Goal: Check status: Verify the current state of an ongoing process or item

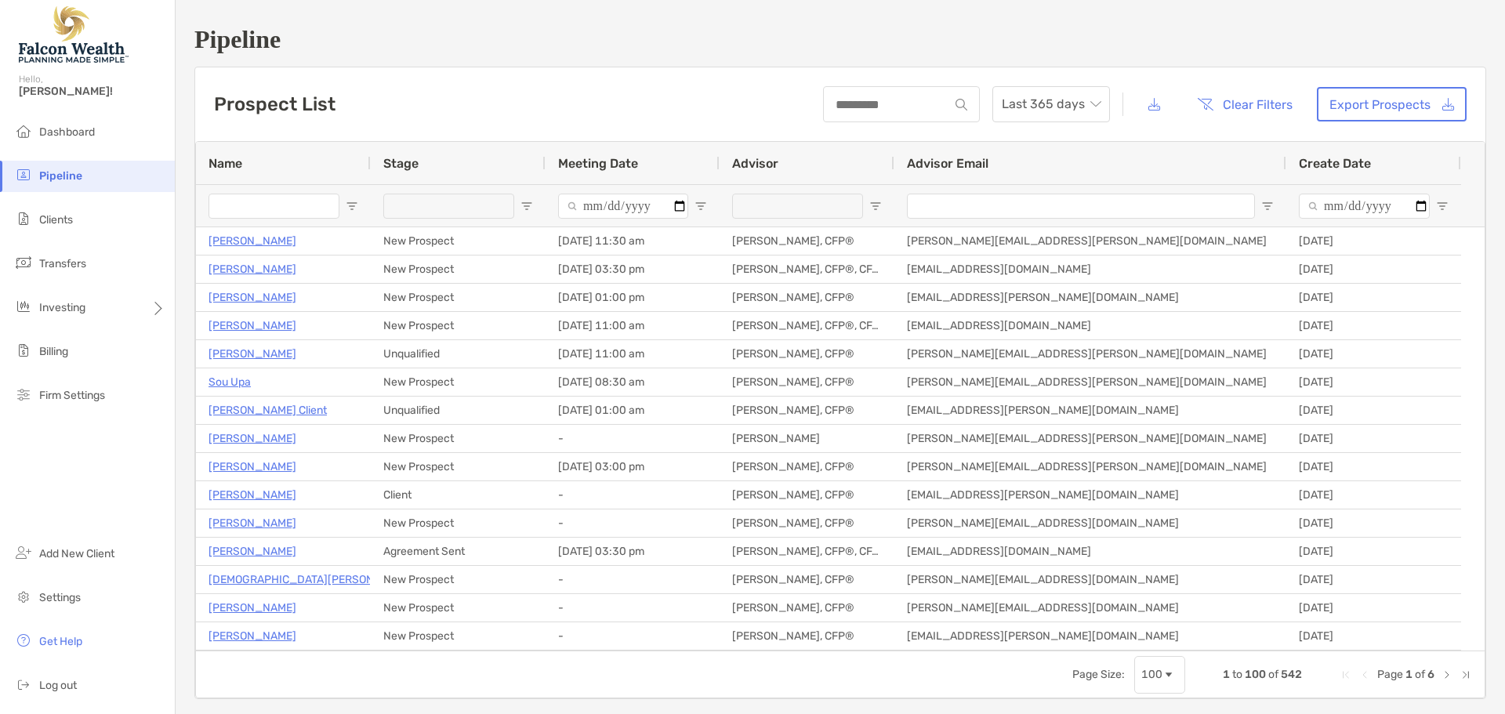
click at [244, 206] on input "Name Filter Input" at bounding box center [274, 206] width 131 height 25
type input "******"
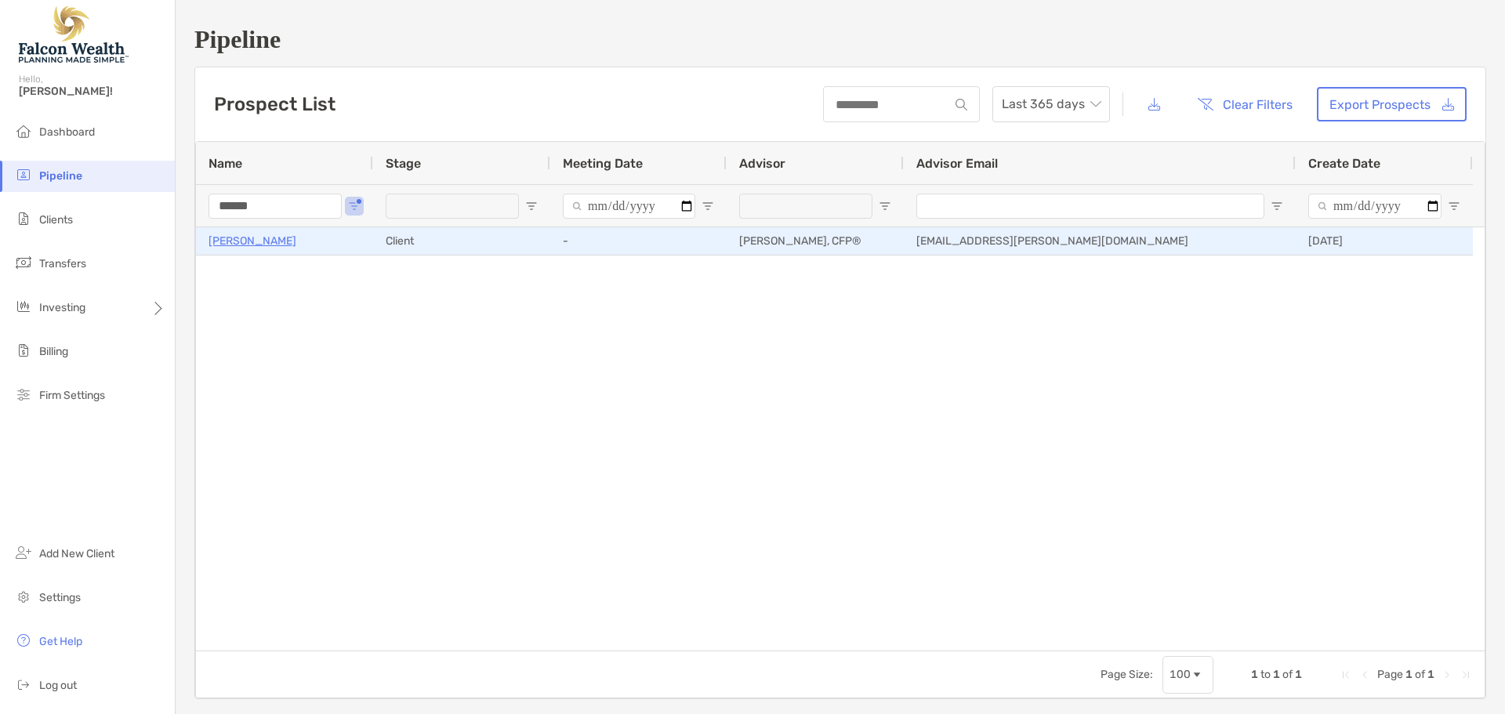
click at [213, 243] on p "[PERSON_NAME]" at bounding box center [253, 241] width 88 height 20
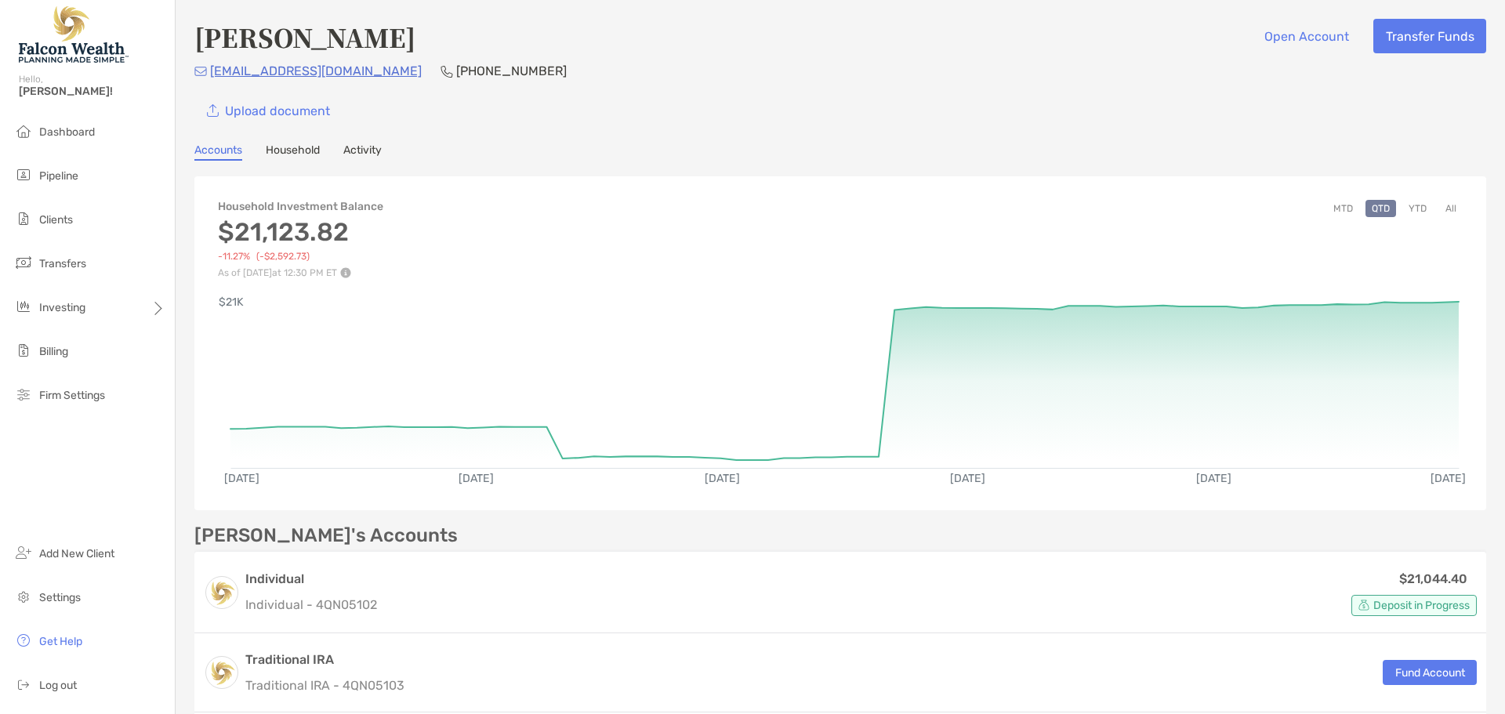
click at [387, 158] on div "Accounts Household Activity" at bounding box center [840, 151] width 1292 height 17
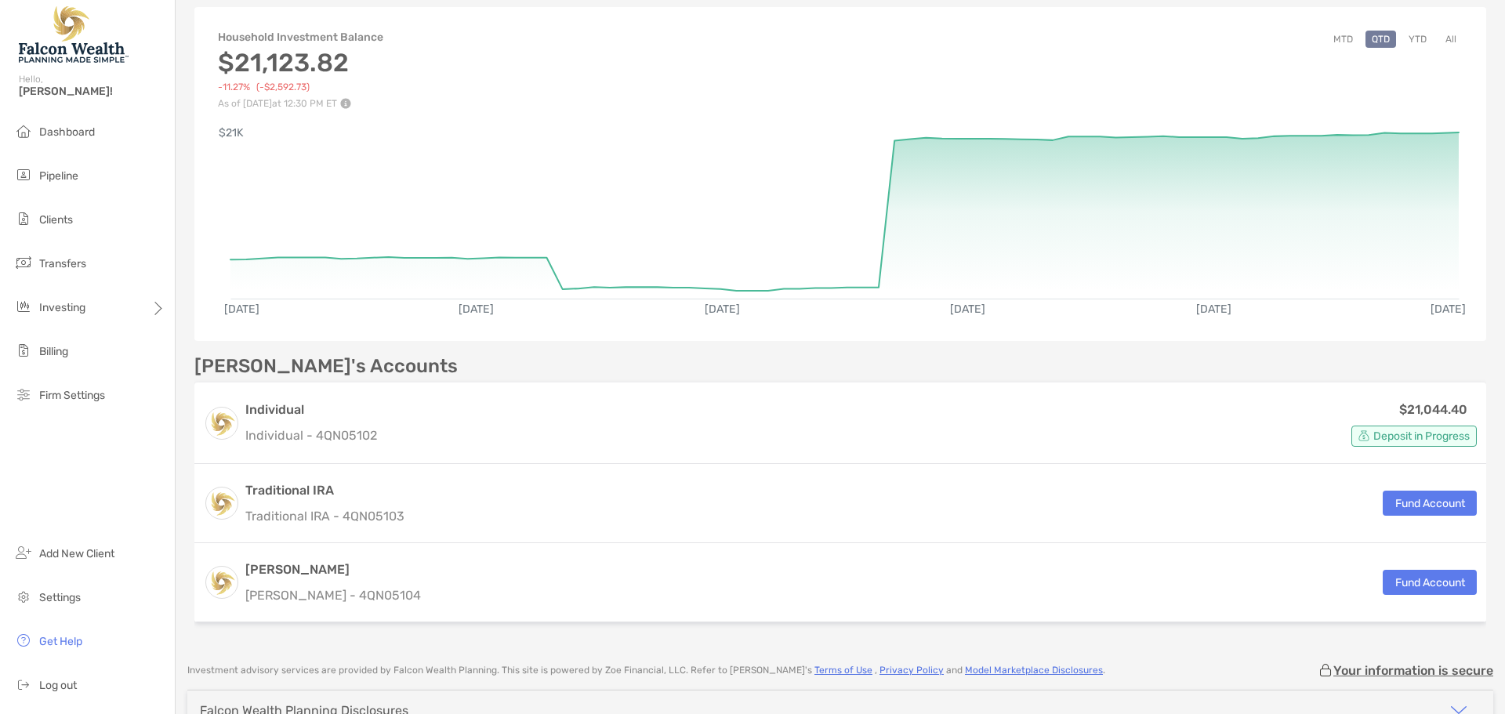
scroll to position [235, 0]
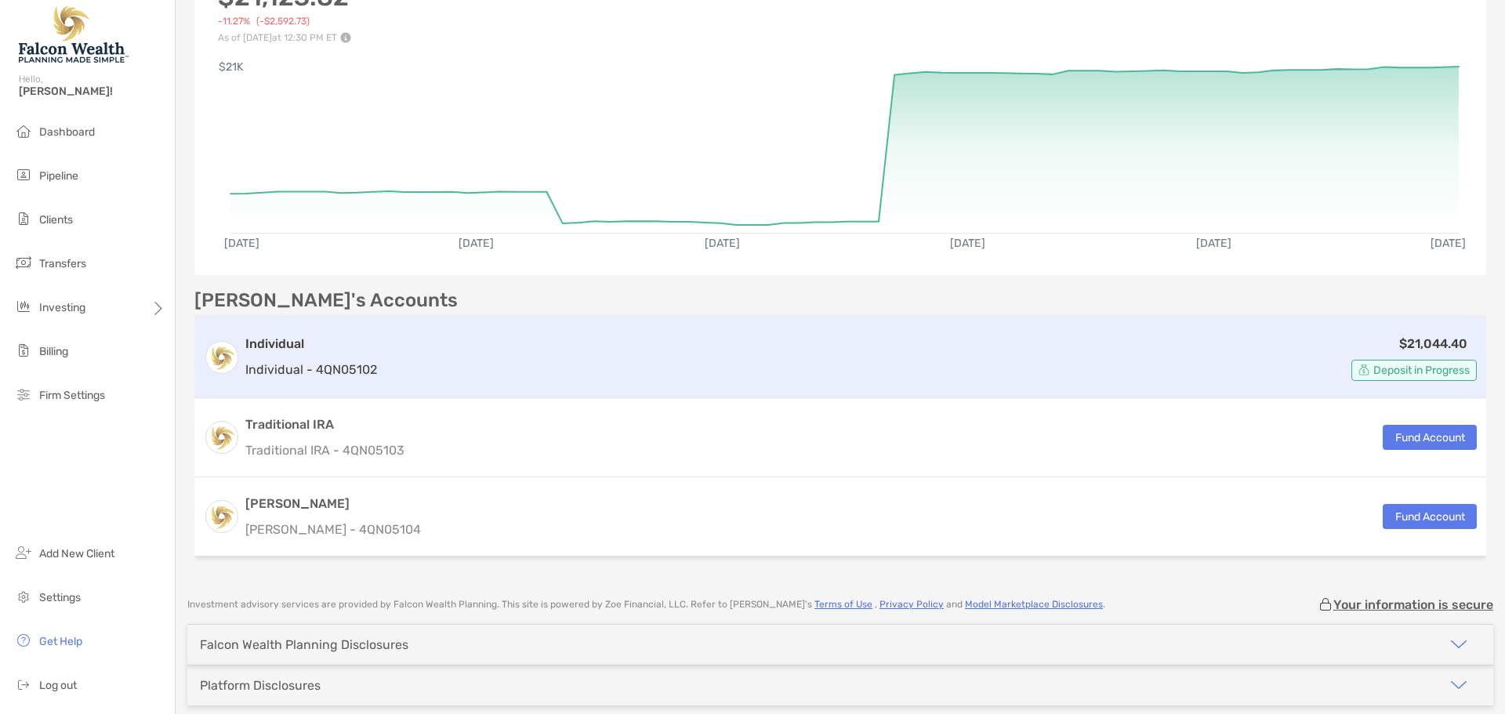
click at [375, 350] on h3 "Individual" at bounding box center [311, 344] width 132 height 19
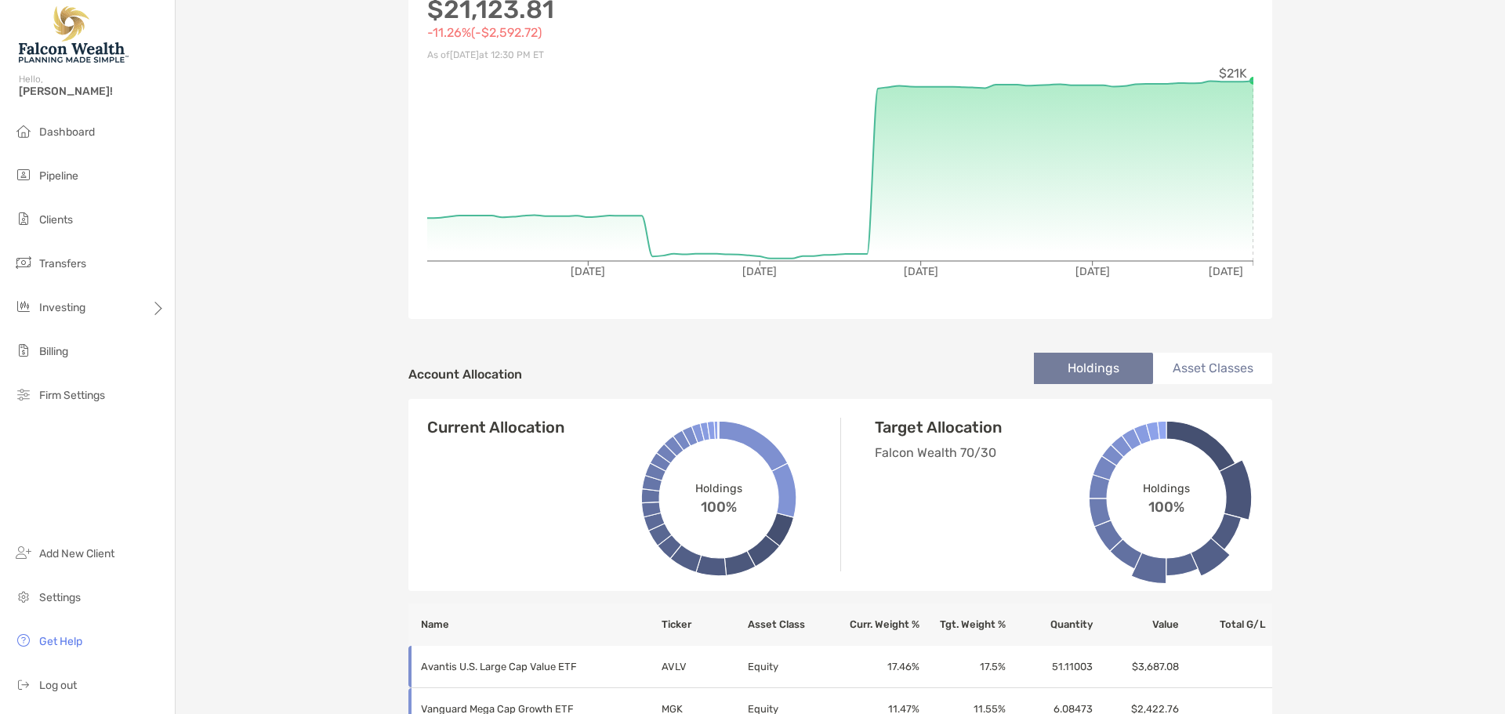
scroll to position [10, 0]
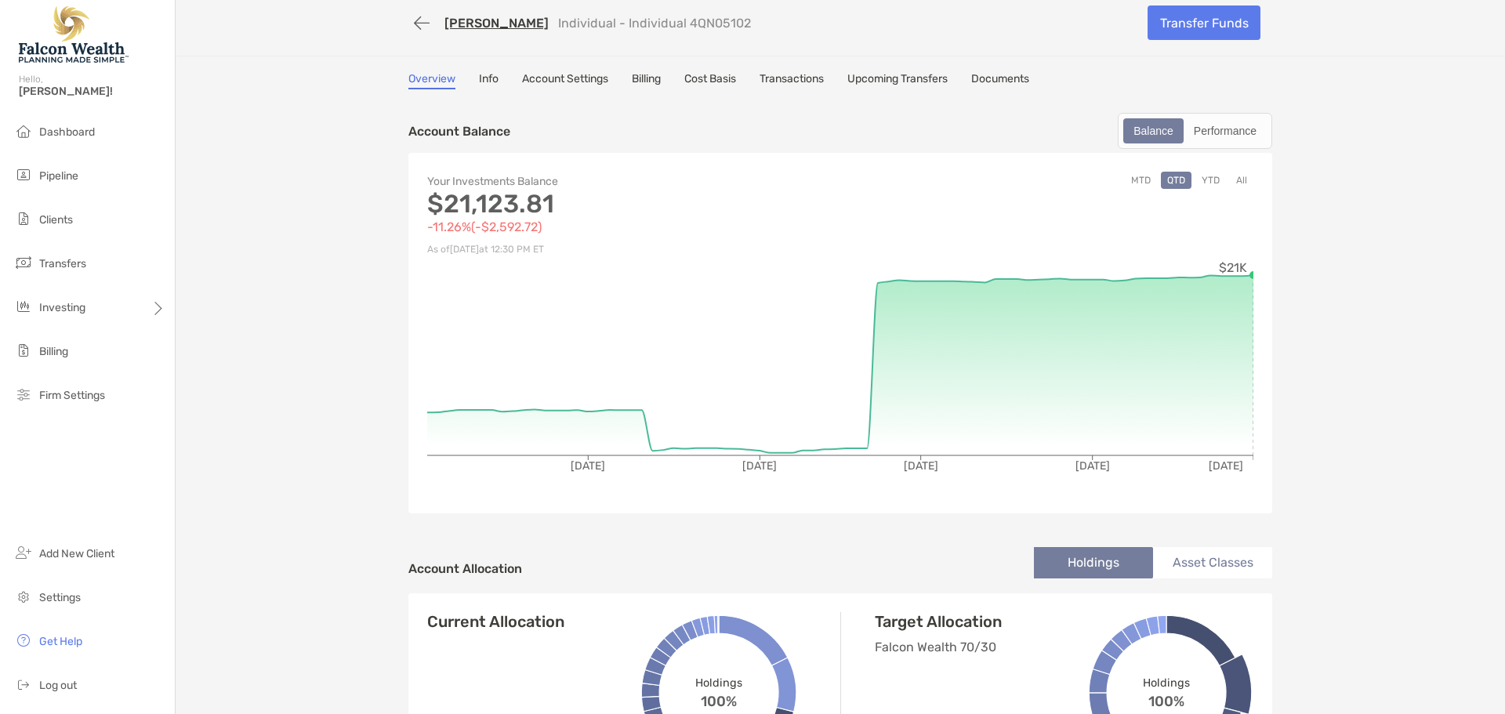
click at [813, 76] on link "Transactions" at bounding box center [792, 80] width 64 height 17
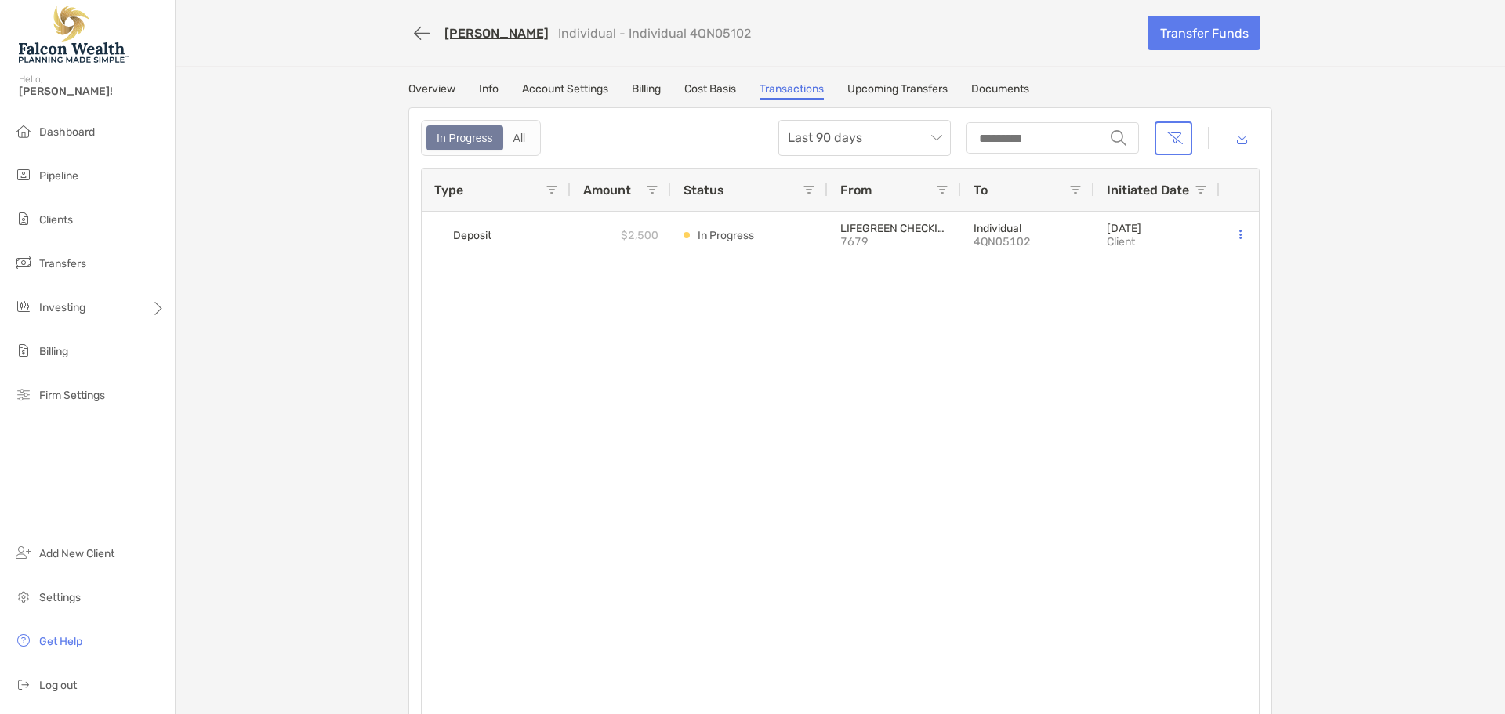
click at [859, 89] on link "Upcoming Transfers" at bounding box center [898, 90] width 100 height 17
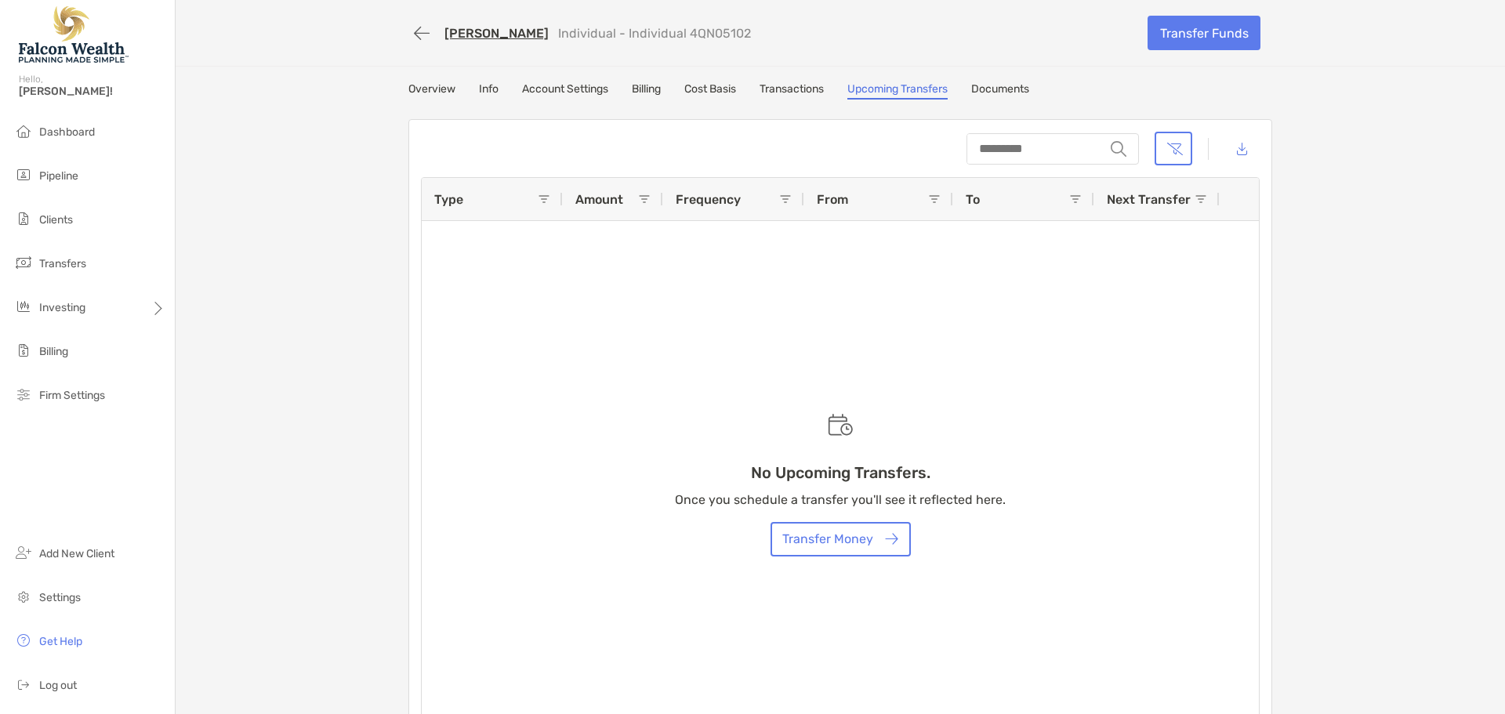
click at [755, 93] on div "Overview Info Account Settings Billing Cost Basis Transactions Upcoming Transfe…" at bounding box center [840, 90] width 864 height 17
click at [764, 93] on link "Transactions" at bounding box center [792, 90] width 64 height 17
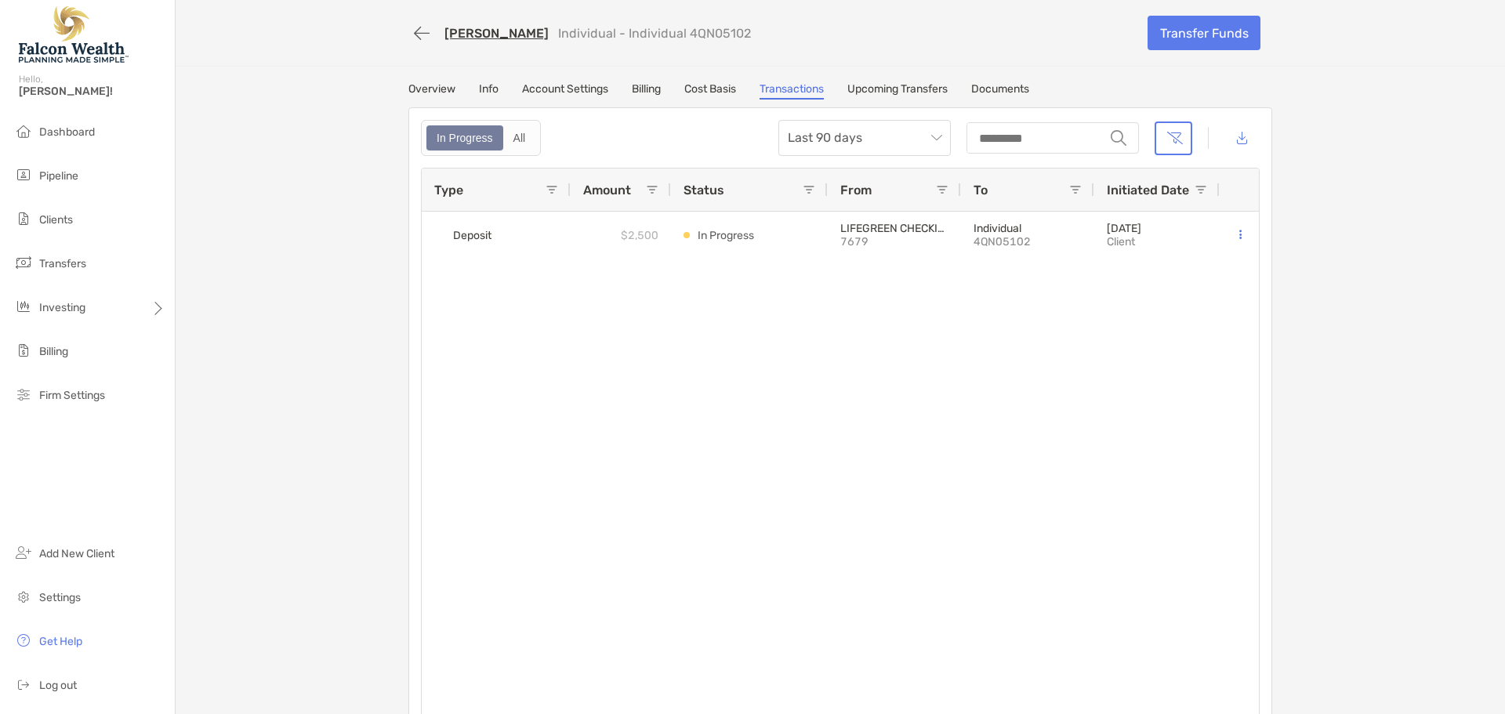
click at [481, 88] on link "Info" at bounding box center [489, 90] width 20 height 17
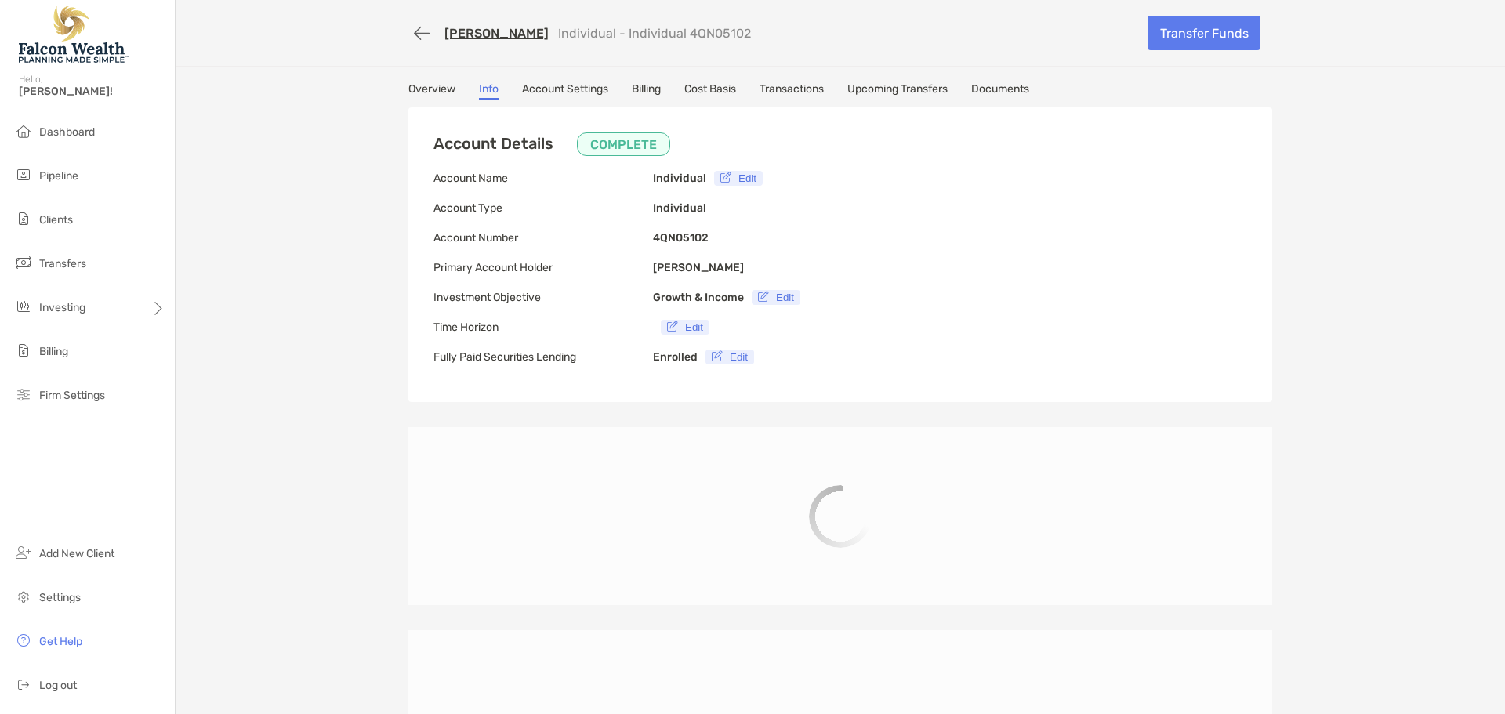
type input "**********"
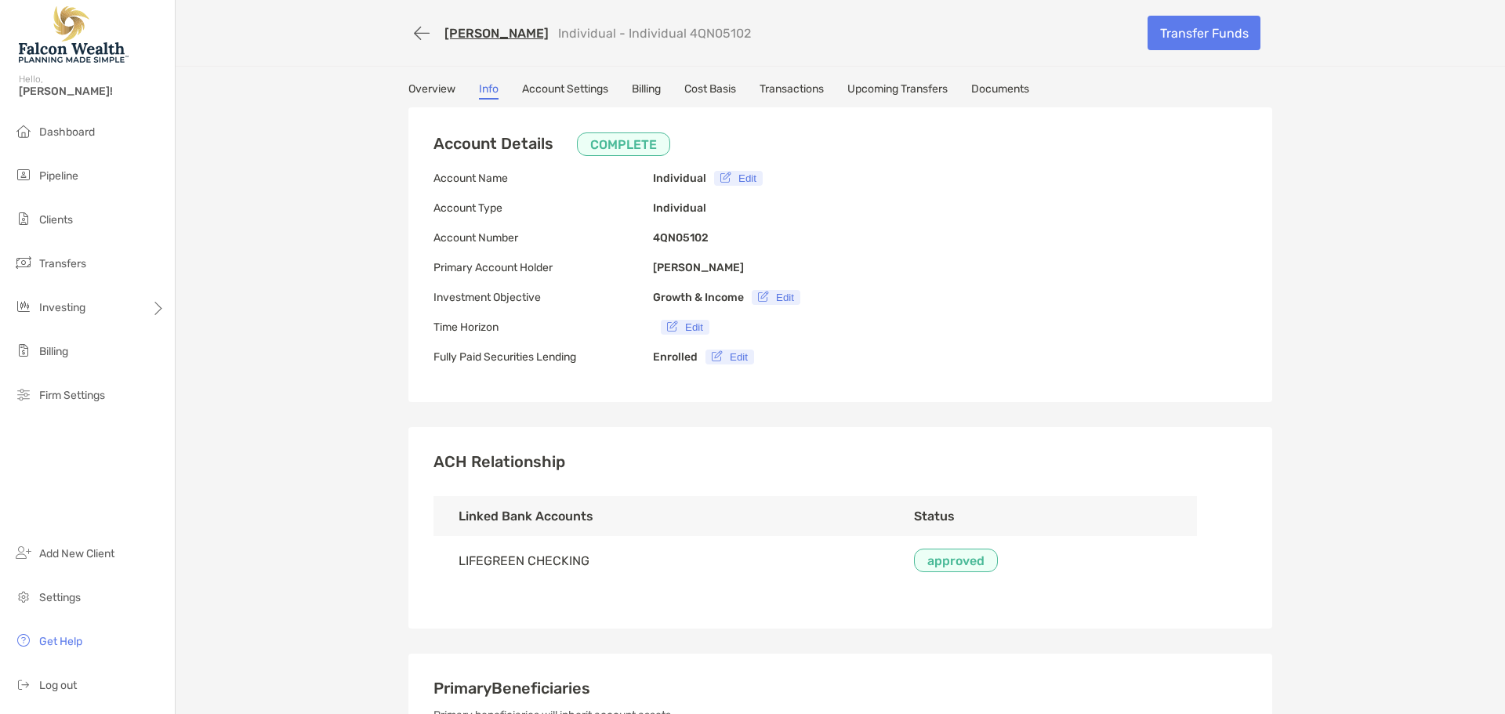
click at [543, 89] on link "Account Settings" at bounding box center [565, 90] width 86 height 17
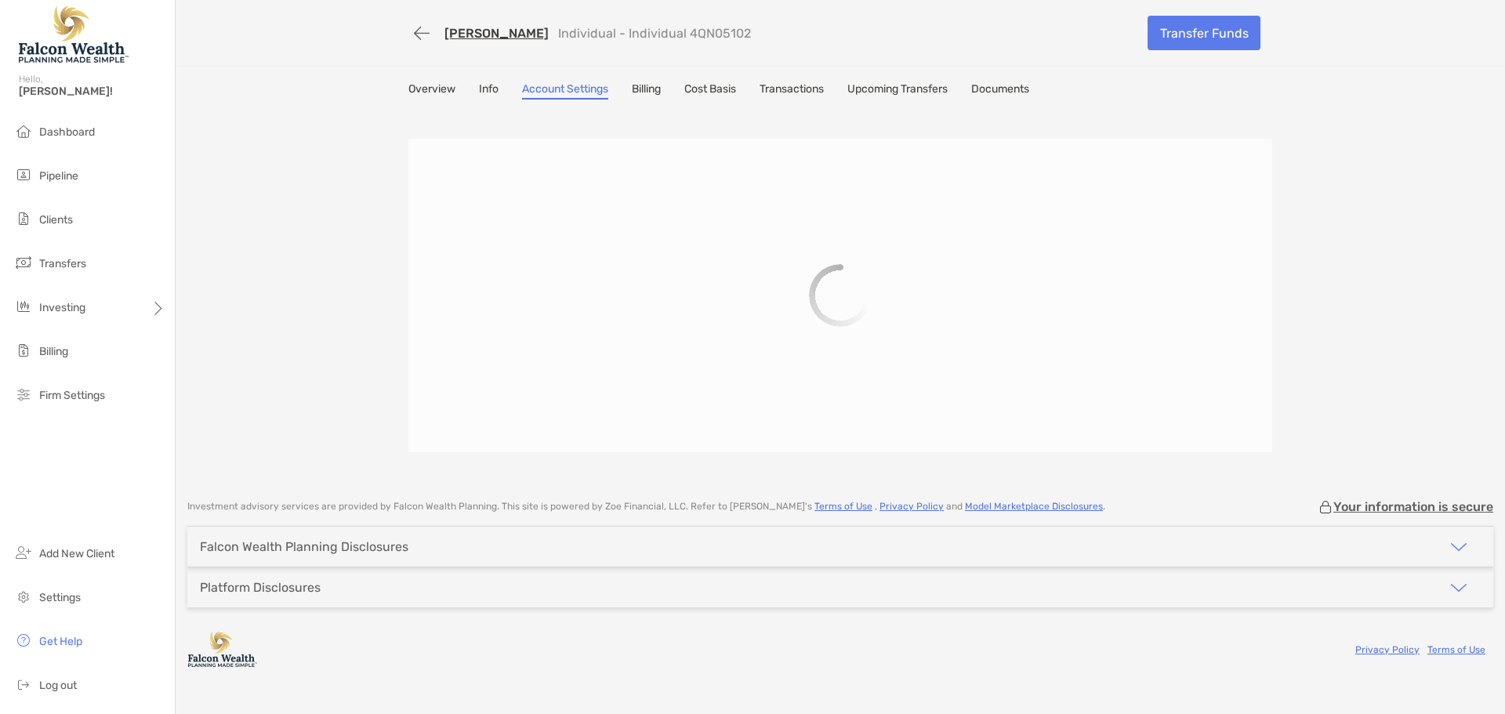
click at [766, 100] on div "Overview Info Account Settings Billing Cost Basis Transactions Upcoming Transfe…" at bounding box center [840, 282] width 895 height 401
click at [772, 93] on link "Transactions" at bounding box center [792, 90] width 64 height 17
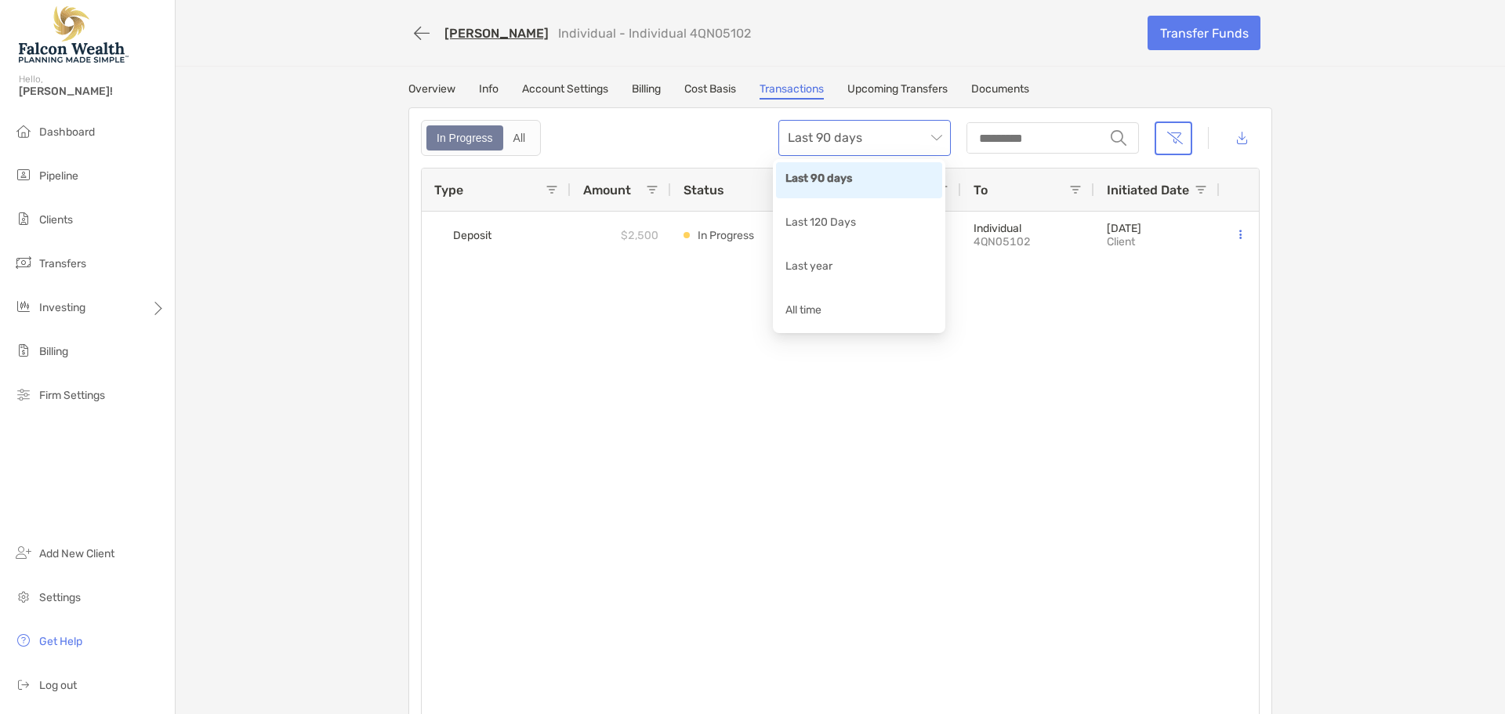
click at [863, 141] on span "Last 90 days" at bounding box center [865, 138] width 154 height 34
click at [859, 238] on div "Last 120 Days" at bounding box center [859, 224] width 166 height 36
